Goal: Task Accomplishment & Management: Manage account settings

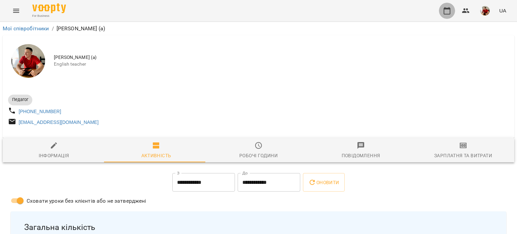
click at [441, 8] on button "button" at bounding box center [447, 11] width 16 height 16
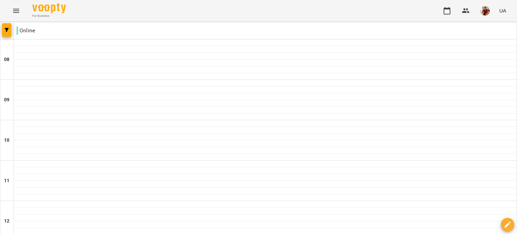
scroll to position [456, 0]
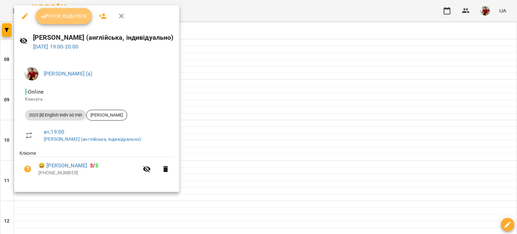
click at [58, 22] on button "Урок відбувся" at bounding box center [64, 16] width 57 height 16
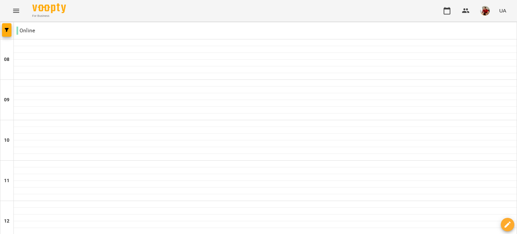
scroll to position [413, 0]
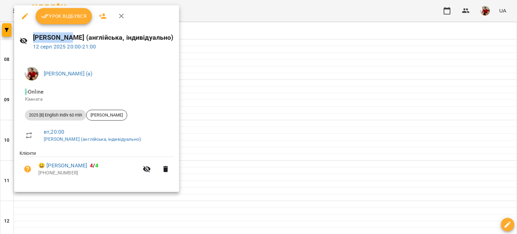
drag, startPoint x: 67, startPoint y: 29, endPoint x: 66, endPoint y: 13, distance: 15.8
click at [66, 13] on div "Урок відбувся Баргель Олег (англійська, індивідуально) 12 серп 2025 20:00 - 21:…" at bounding box center [96, 98] width 165 height 187
click at [66, 13] on span "Урок відбувся" at bounding box center [64, 16] width 46 height 8
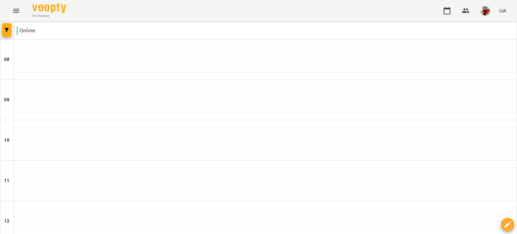
scroll to position [422, 0]
